Goal: Task Accomplishment & Management: Manage account settings

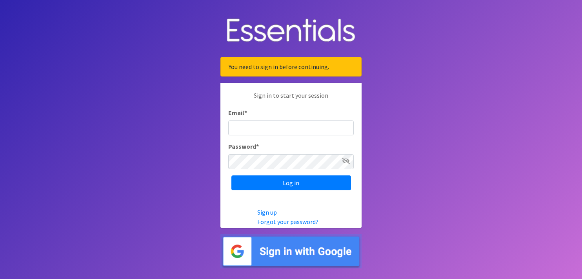
click at [268, 127] on input "Email *" at bounding box center [290, 127] width 125 height 15
type input "[EMAIL_ADDRESS][DOMAIN_NAME]"
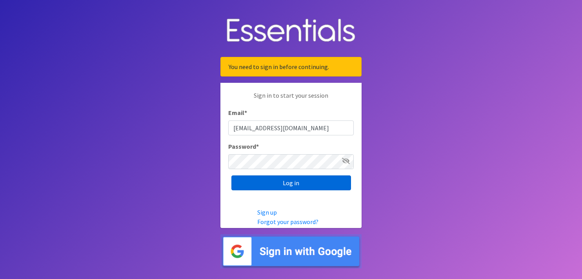
click at [265, 190] on input "Log in" at bounding box center [291, 182] width 120 height 15
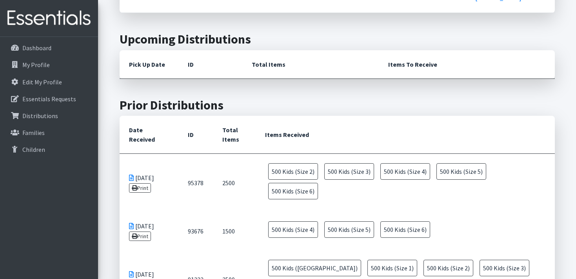
scroll to position [235, 0]
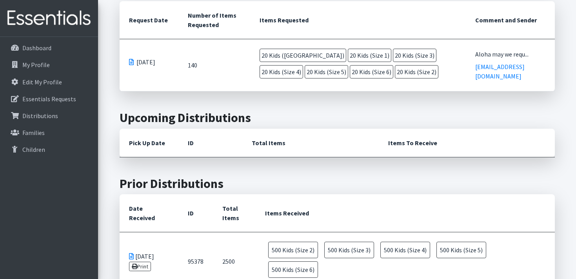
click at [129, 62] on span at bounding box center [131, 62] width 5 height 6
click at [132, 61] on span at bounding box center [131, 62] width 5 height 6
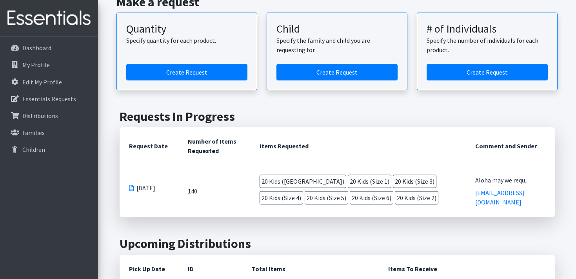
scroll to position [0, 0]
